Goal: Transaction & Acquisition: Book appointment/travel/reservation

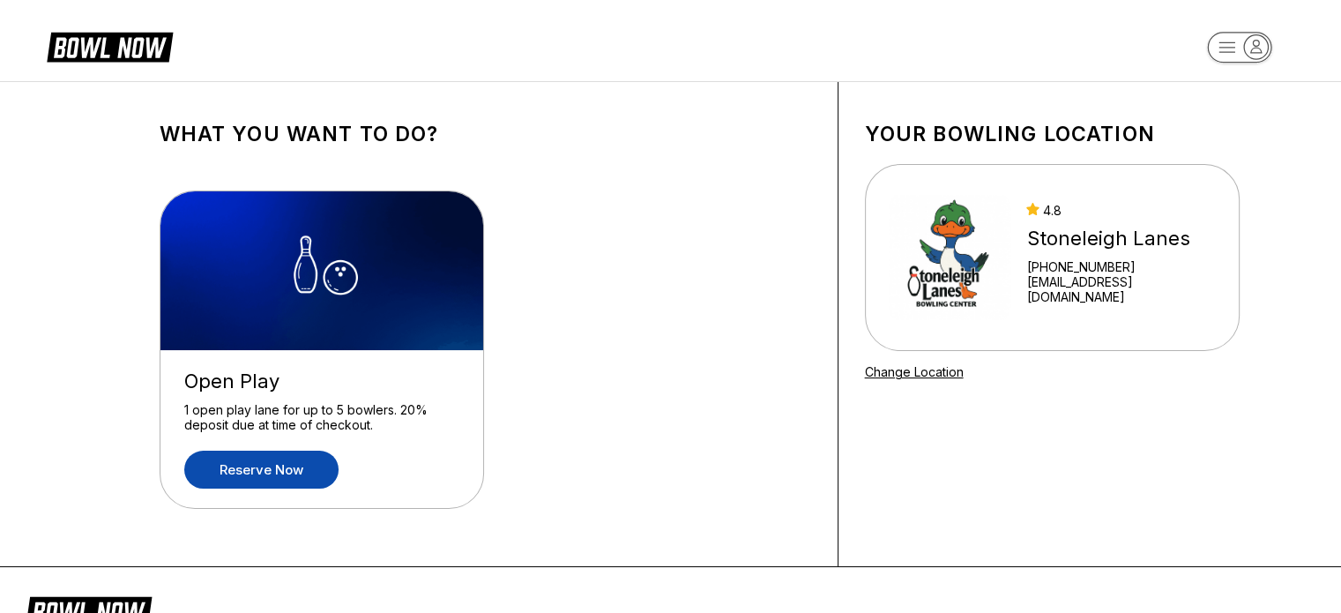
click at [321, 466] on link "Reserve now" at bounding box center [261, 470] width 154 height 38
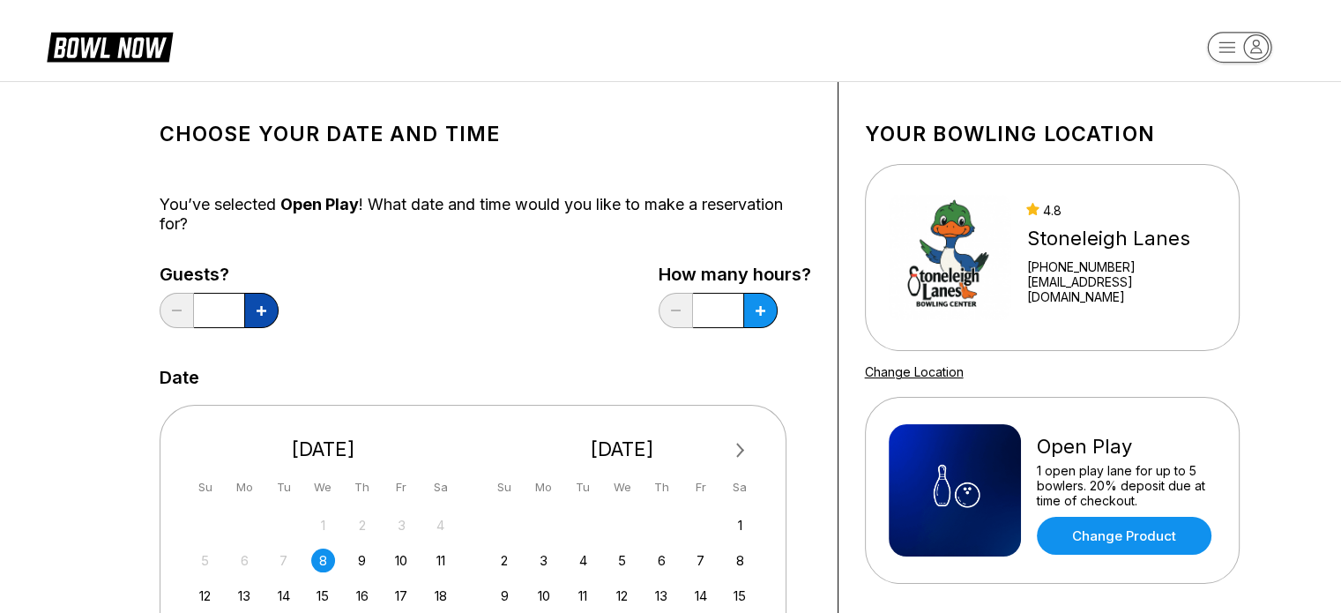
click at [255, 317] on button at bounding box center [261, 310] width 34 height 35
type input "*"
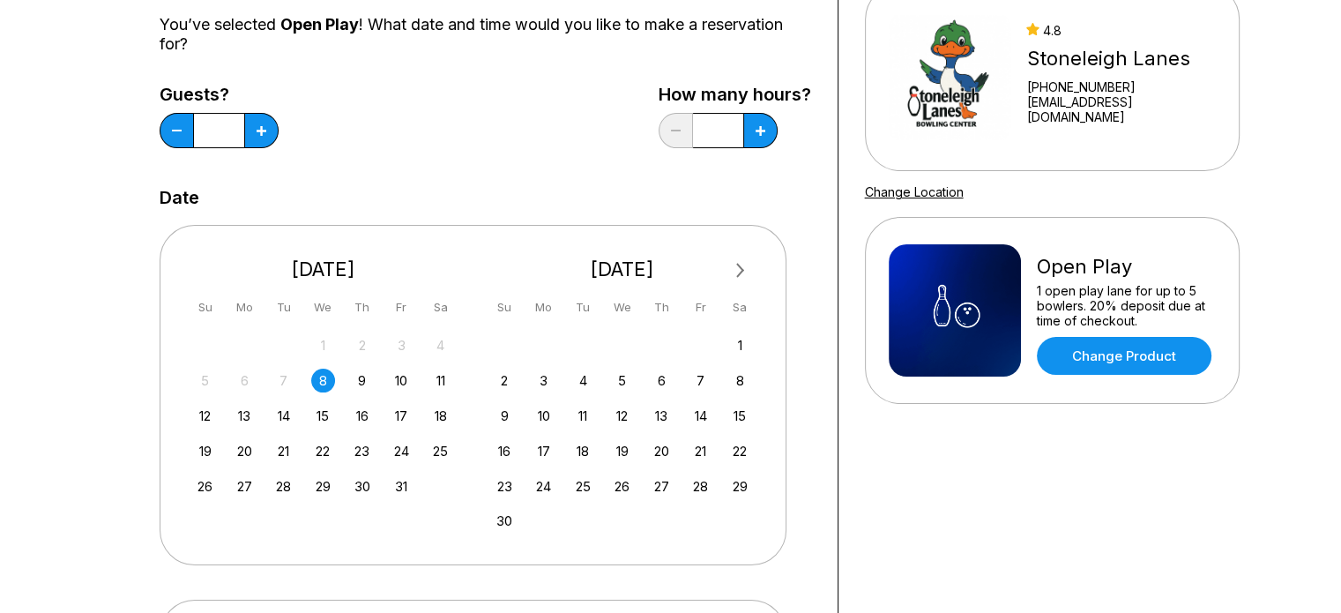
scroll to position [191, 0]
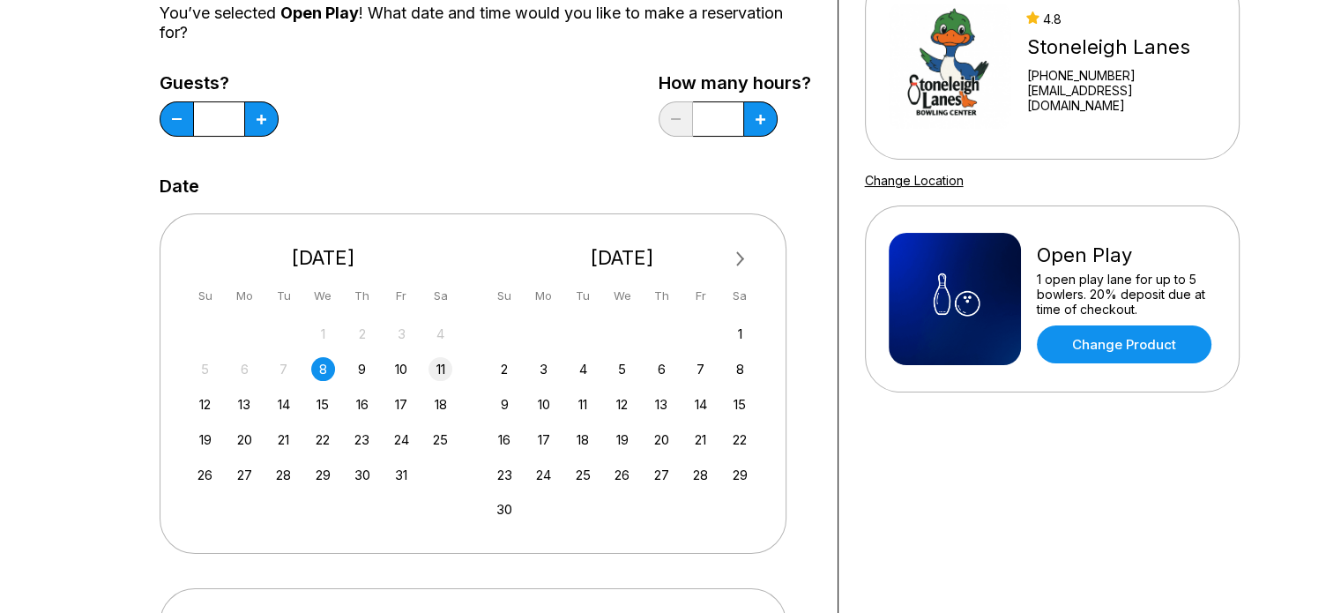
click at [446, 367] on div "11" at bounding box center [440, 369] width 24 height 24
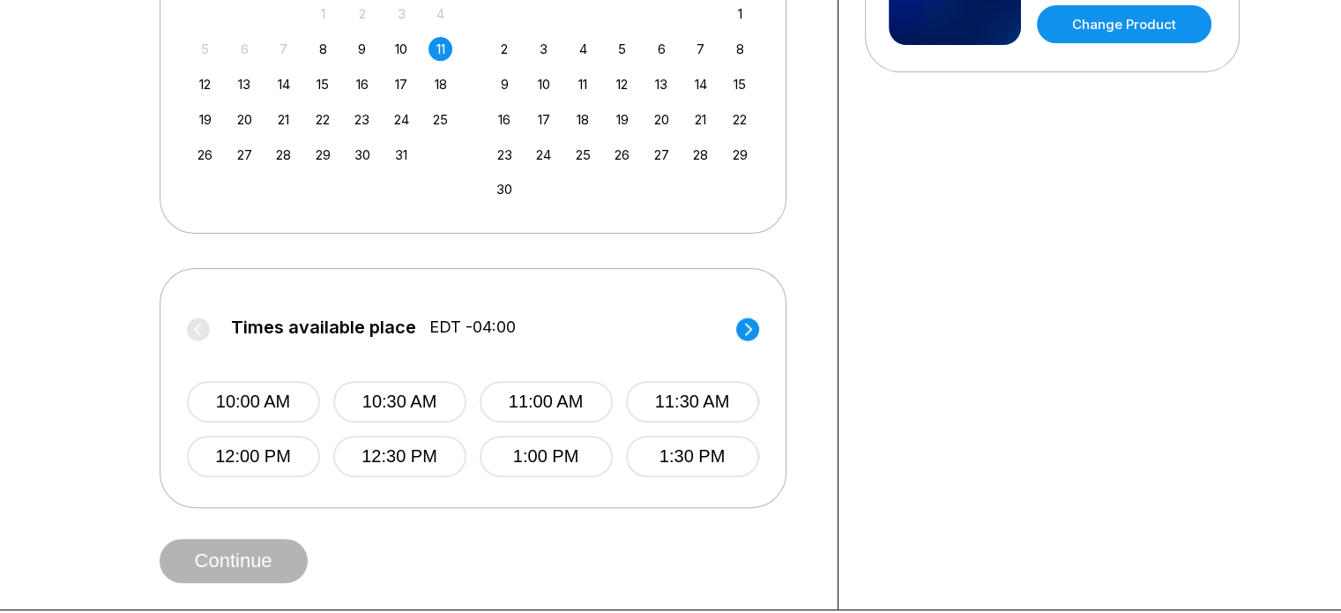
scroll to position [510, 0]
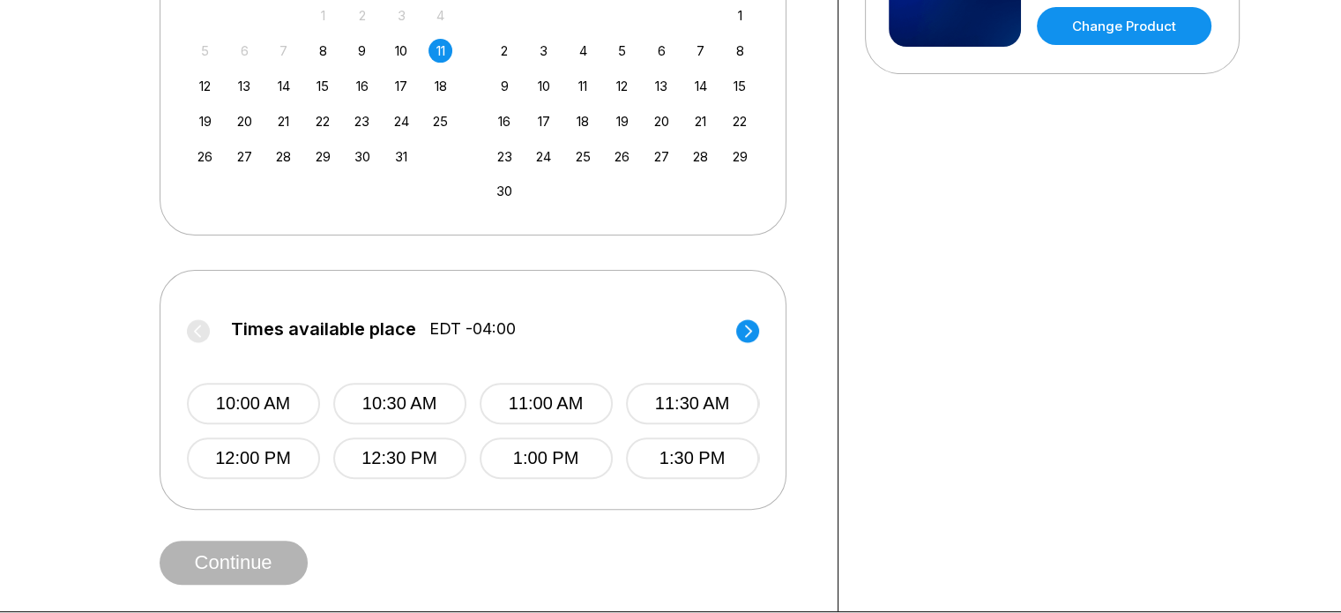
click at [750, 324] on circle at bounding box center [747, 330] width 23 height 23
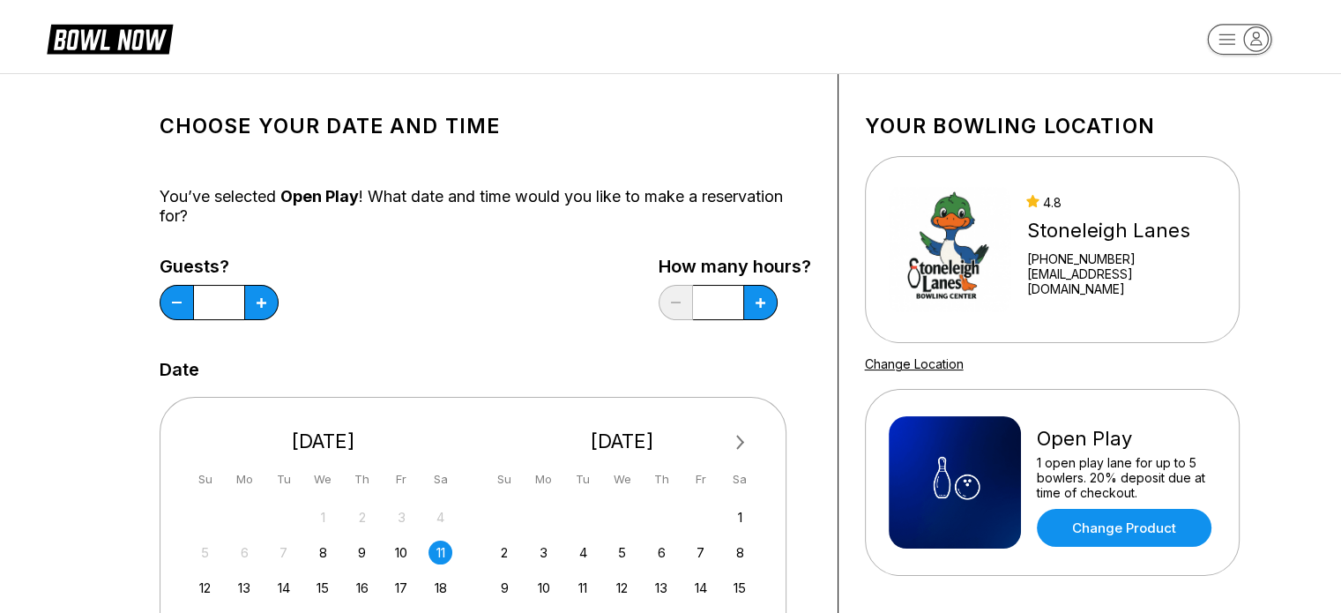
scroll to position [0, 0]
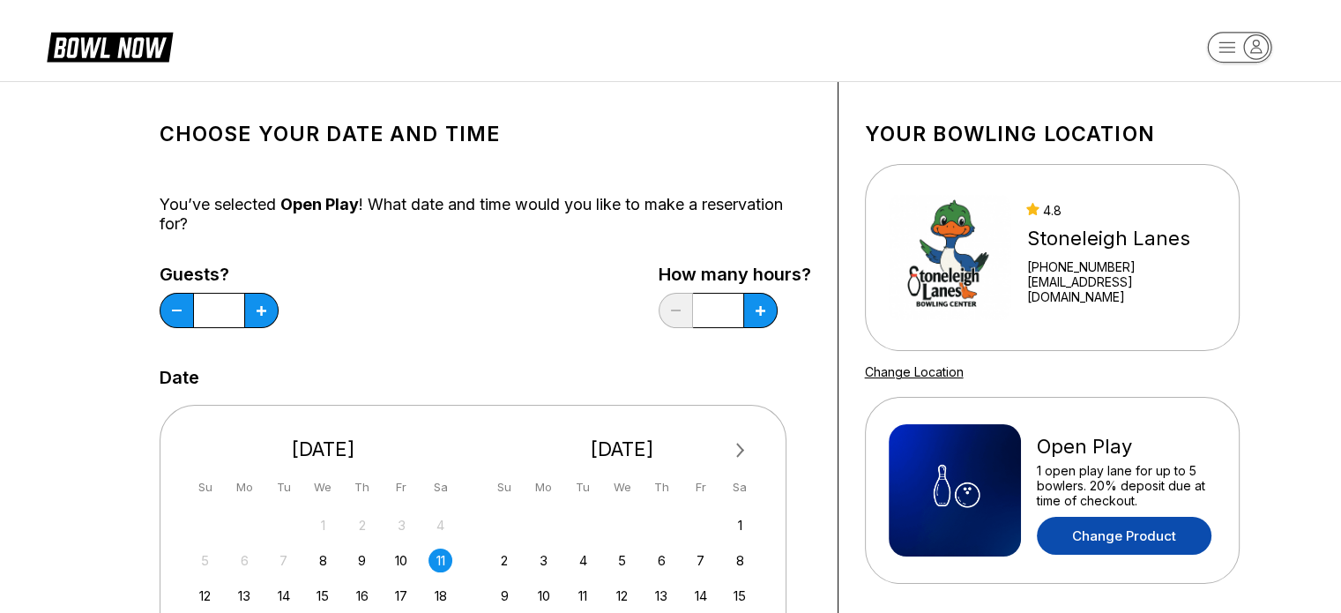
click at [1132, 537] on link "Change Product" at bounding box center [1124, 536] width 175 height 38
